Goal: Transaction & Acquisition: Book appointment/travel/reservation

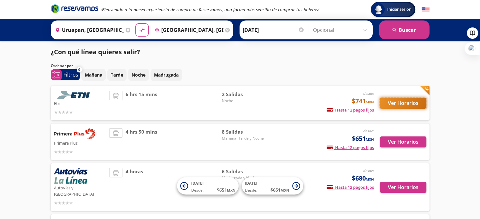
click at [396, 103] on button "Ver Horarios" at bounding box center [403, 103] width 46 height 11
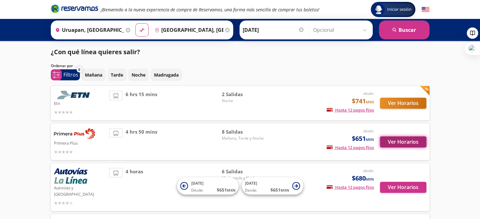
click at [400, 143] on button "Ver Horarios" at bounding box center [403, 142] width 46 height 11
